Goal: Understand process/instructions

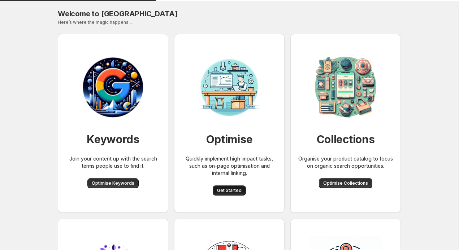
click at [239, 187] on button "Get Started" at bounding box center [229, 191] width 33 height 10
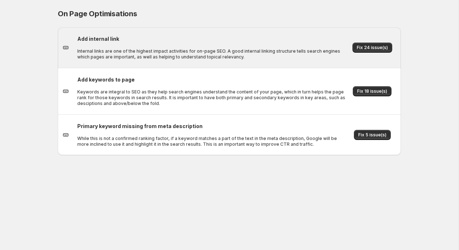
click at [221, 47] on div "Add internal link Internal links are one of the highest impact activities for o…" at bounding box center [211, 47] width 268 height 25
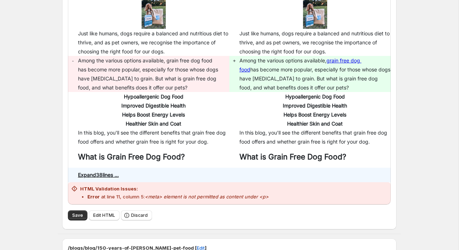
scroll to position [458, 0]
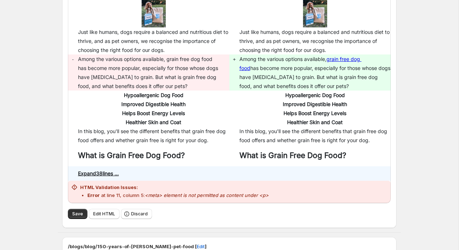
click at [131, 193] on p "Error at line 11, column 5: <meta> element is not permitted as content under <p>" at bounding box center [177, 195] width 181 height 7
click at [113, 173] on pre "Expand 38 lines ..." at bounding box center [98, 173] width 41 height 6
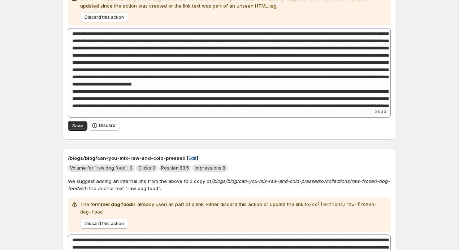
scroll to position [2001, 0]
